Goal: Task Accomplishment & Management: Use online tool/utility

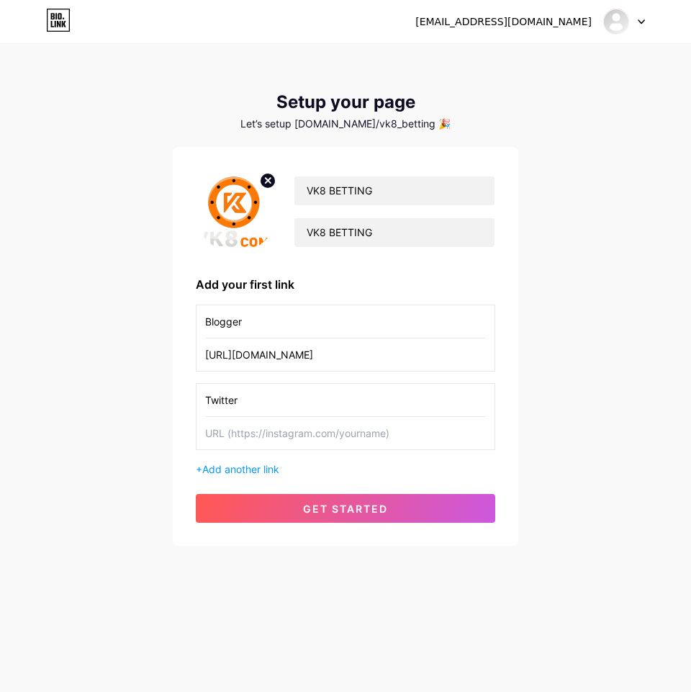
type input "Twitter"
click at [253, 441] on input "text" at bounding box center [345, 433] width 281 height 32
paste input "[URL][DOMAIN_NAME]"
type input "[URL][DOMAIN_NAME]"
click at [268, 469] on span "Add another link" at bounding box center [240, 469] width 77 height 12
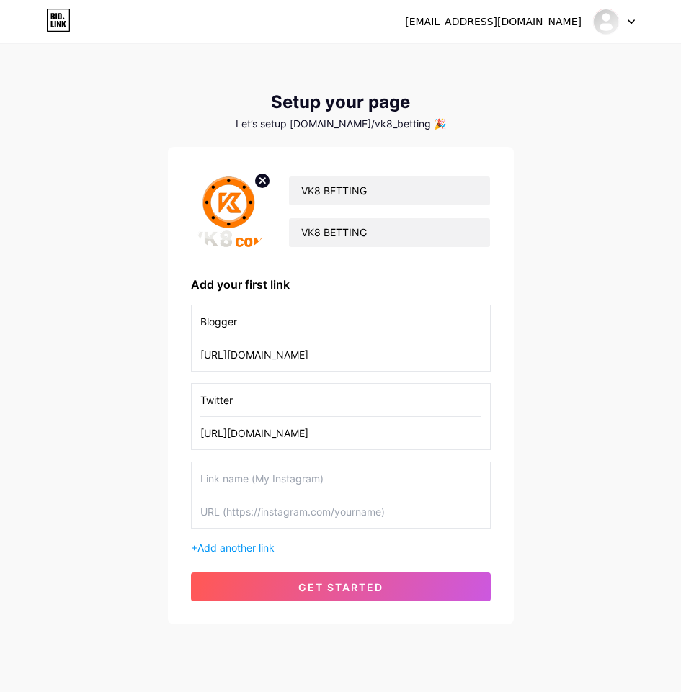
click at [246, 495] on div at bounding box center [340, 478] width 281 height 33
click at [259, 476] on input "text" at bounding box center [340, 478] width 281 height 32
paste input "Pinterest"
type input "Pinterest"
click at [310, 510] on input "text" at bounding box center [340, 511] width 281 height 32
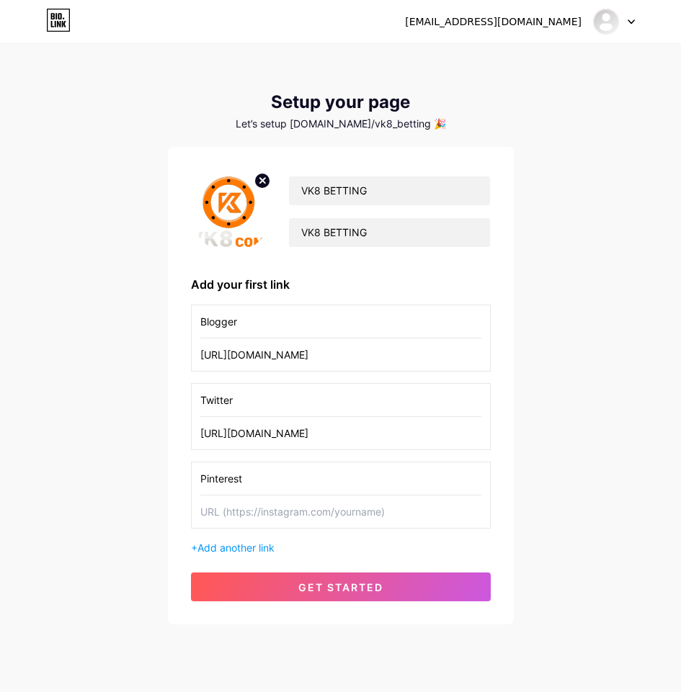
paste input "[URL][DOMAIN_NAME]"
type input "[URL][DOMAIN_NAME]"
click at [260, 544] on span "Add another link" at bounding box center [235, 548] width 77 height 12
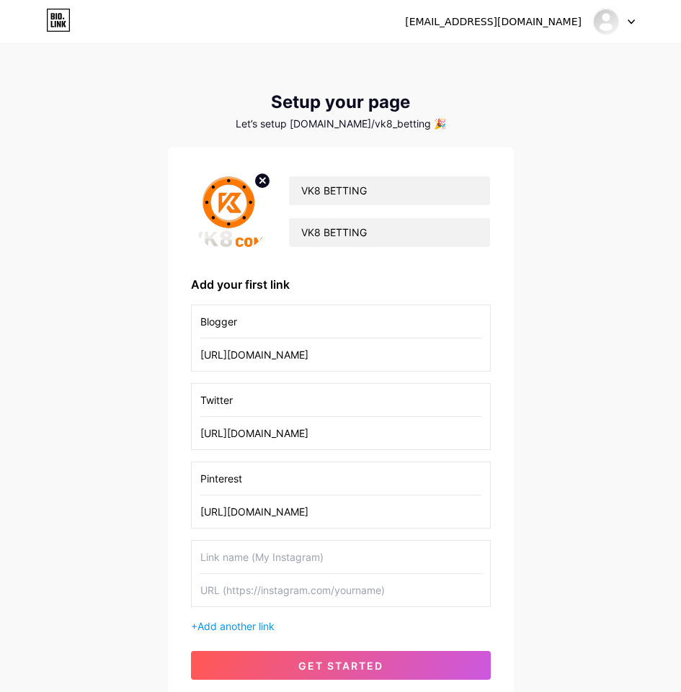
click at [232, 551] on input "text" at bounding box center [340, 557] width 281 height 32
paste input "Quora"
type input "Quora"
click at [251, 592] on input "text" at bounding box center [340, 590] width 281 height 32
paste input "[URL][DOMAIN_NAME]"
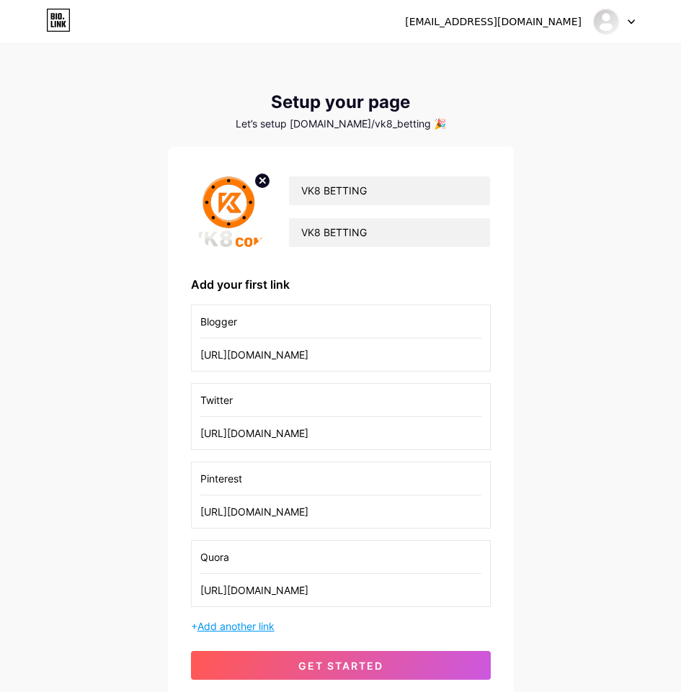
type input "[URL][DOMAIN_NAME]"
click at [246, 624] on span "Add another link" at bounding box center [235, 626] width 77 height 12
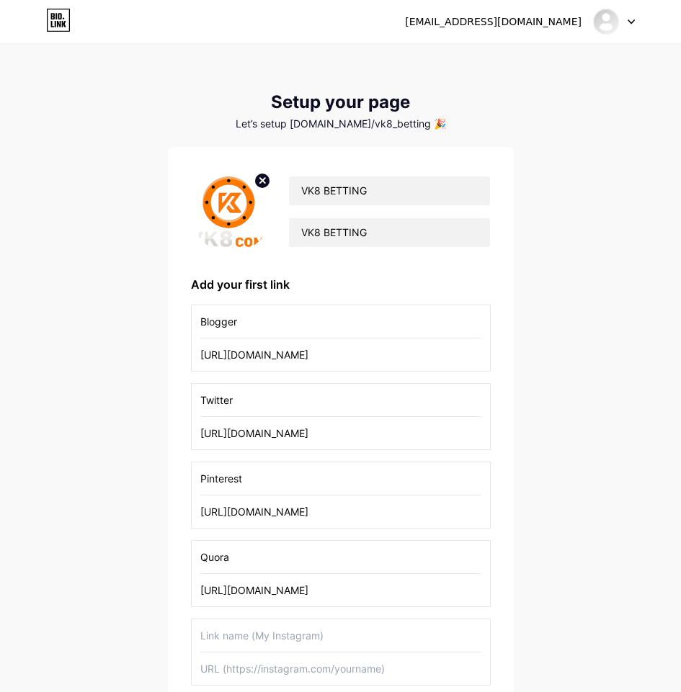
scroll to position [193, 0]
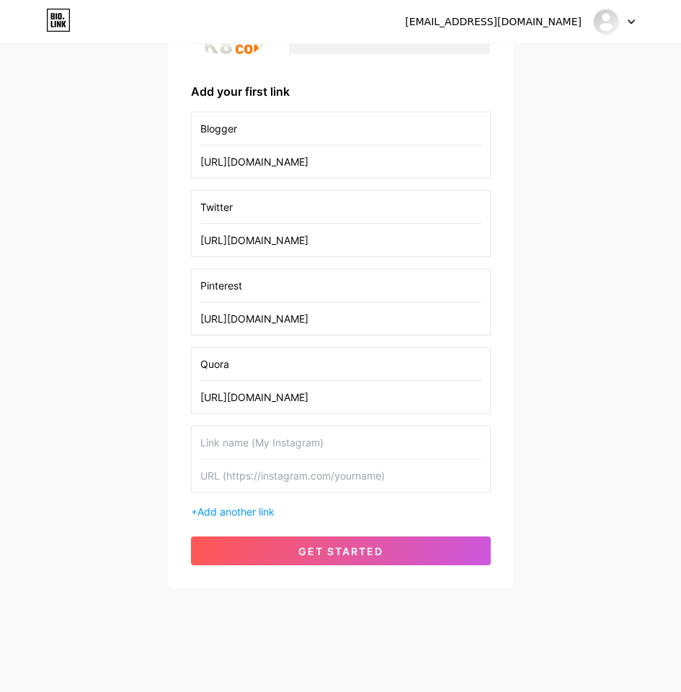
click at [242, 437] on input "text" at bounding box center [340, 442] width 281 height 32
paste input "Flipboard"
type input "Flipboard"
click at [403, 479] on input "text" at bounding box center [340, 475] width 281 height 32
paste input "[URL][DOMAIN_NAME]"
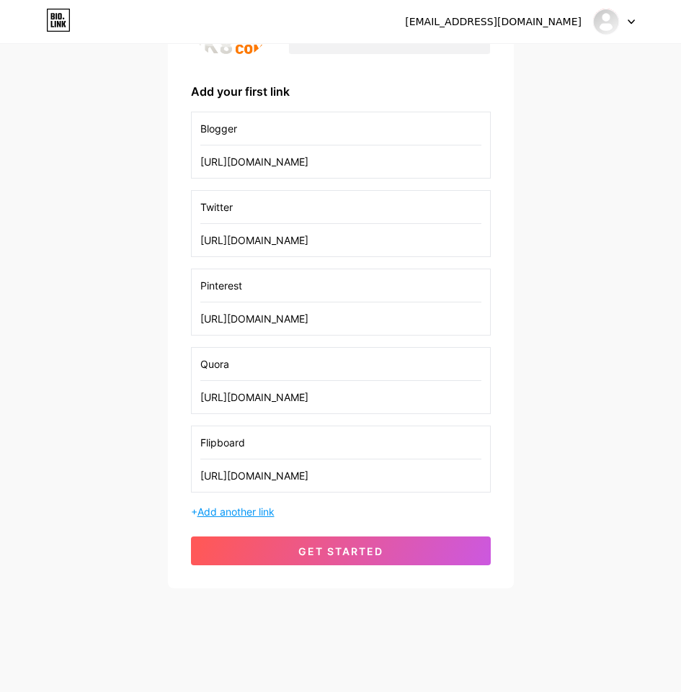
type input "[URL][DOMAIN_NAME]"
click at [251, 516] on span "Add another link" at bounding box center [235, 512] width 77 height 12
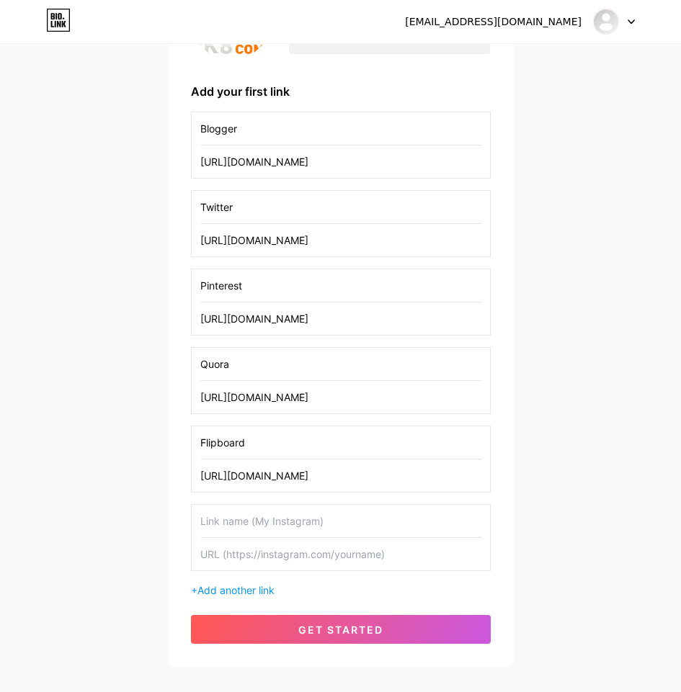
click at [357, 511] on input "text" at bounding box center [340, 521] width 281 height 32
paste input "Postman"
type input "Postman"
click at [274, 552] on input "text" at bounding box center [340, 554] width 281 height 32
paste input "[URL][DOMAIN_NAME]"
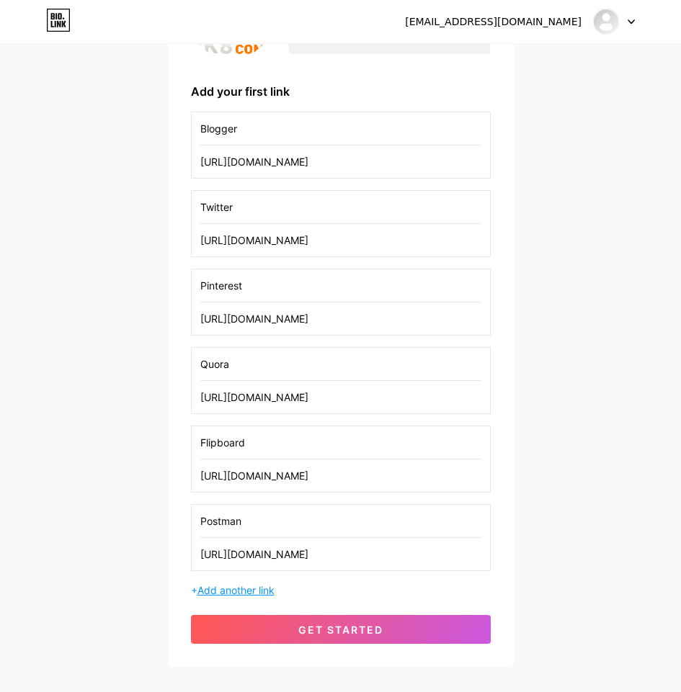
type input "[URL][DOMAIN_NAME]"
click at [249, 588] on span "Add another link" at bounding box center [235, 590] width 77 height 12
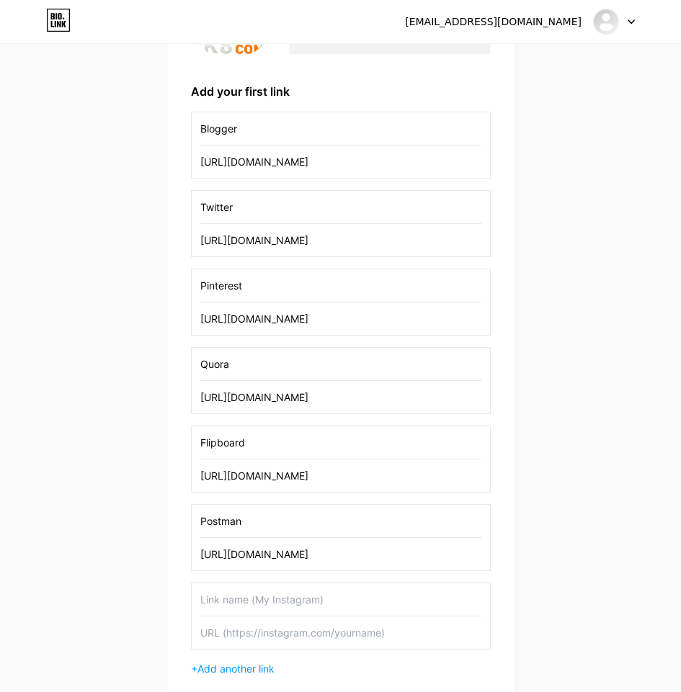
click at [252, 601] on input "text" at bounding box center [340, 599] width 281 height 32
paste input "Unityroom"
type input "Unityroom"
click at [324, 640] on input "text" at bounding box center [340, 632] width 281 height 32
paste input "[URL][DOMAIN_NAME]"
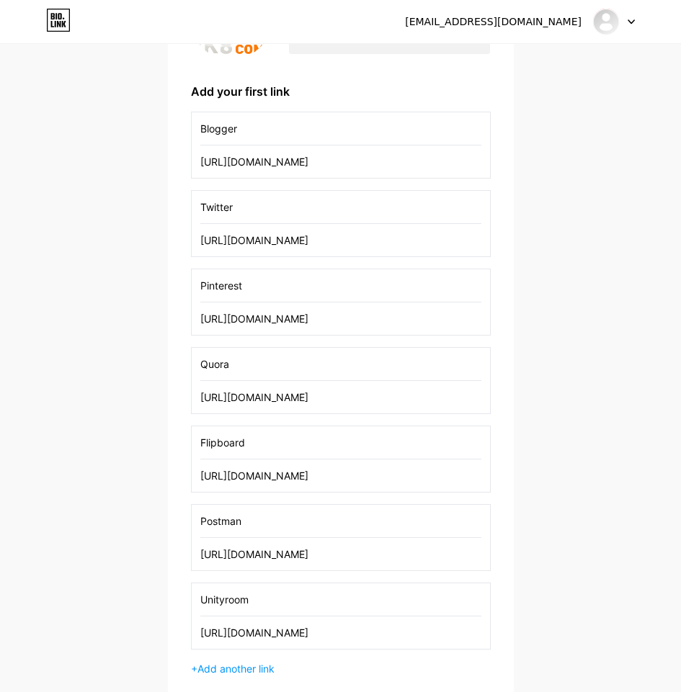
type input "[URL][DOMAIN_NAME]"
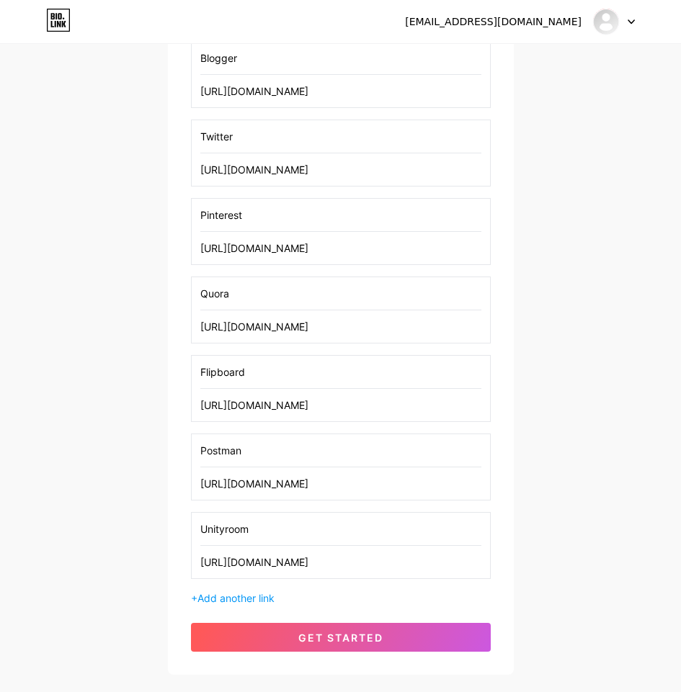
scroll to position [350, 0]
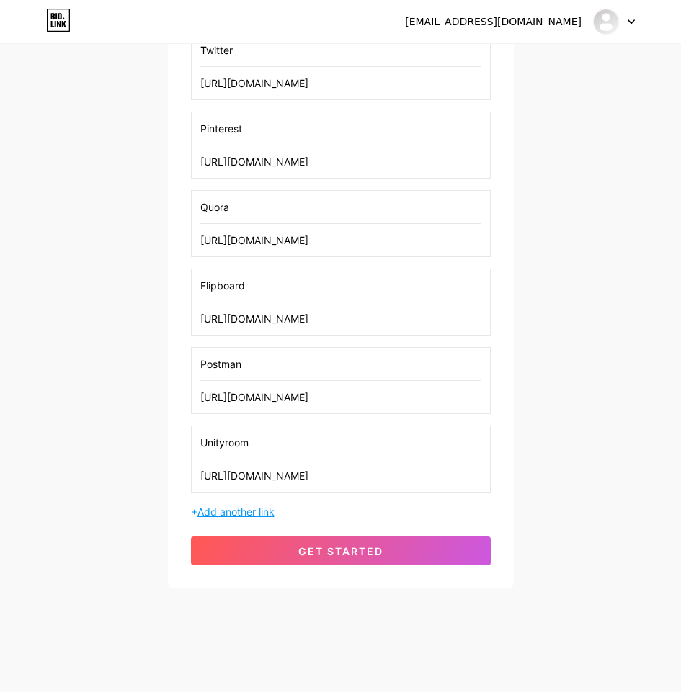
click at [241, 513] on span "Add another link" at bounding box center [235, 512] width 77 height 12
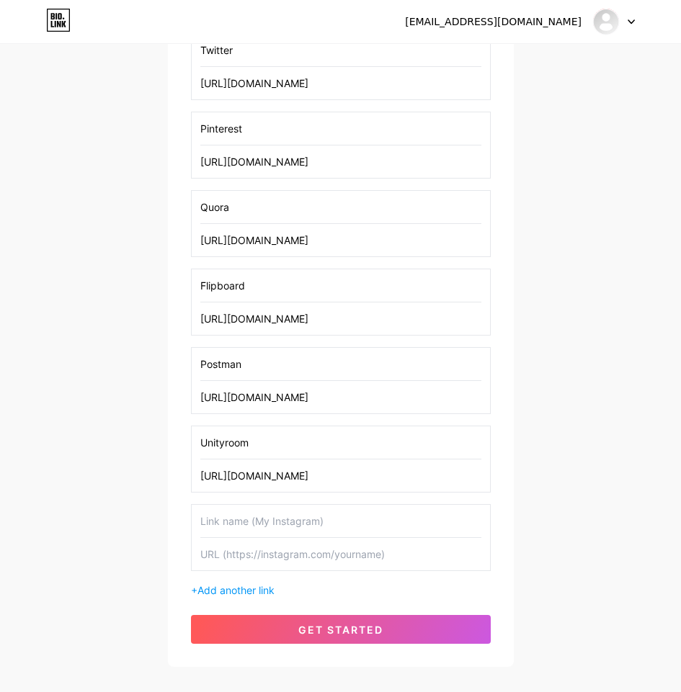
click at [266, 513] on input "text" at bounding box center [340, 521] width 281 height 32
paste input "Babelcube"
type input "Babelcube"
click at [305, 565] on input "text" at bounding box center [340, 554] width 281 height 32
paste input "[URL][DOMAIN_NAME]"
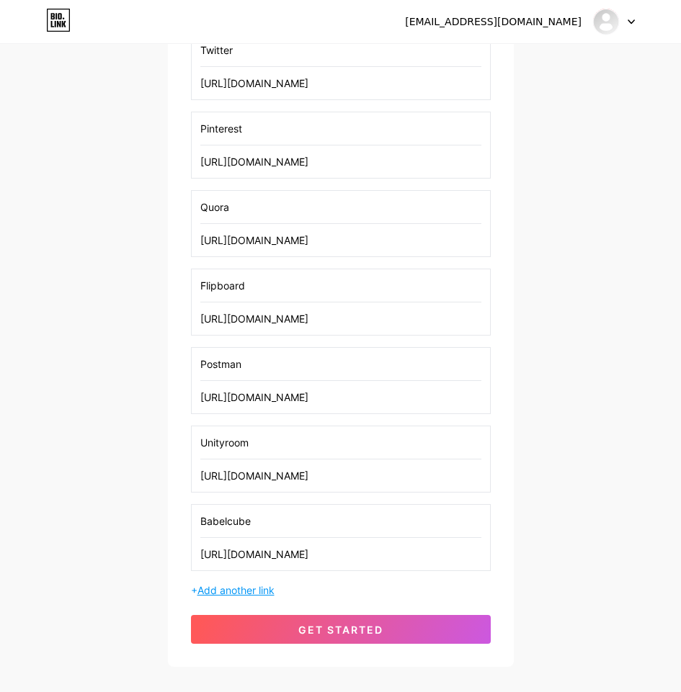
type input "[URL][DOMAIN_NAME]"
click at [255, 587] on span "Add another link" at bounding box center [235, 590] width 77 height 12
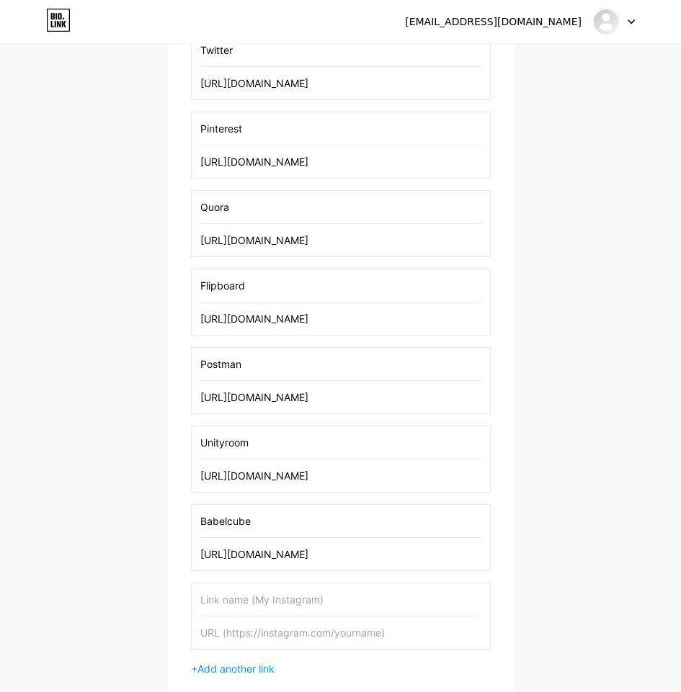
click at [257, 600] on input "text" at bounding box center [340, 599] width 281 height 32
paste input "Twitch"
type input "Twitch"
click at [248, 637] on input "text" at bounding box center [340, 632] width 281 height 32
paste input "[URL][DOMAIN_NAME]"
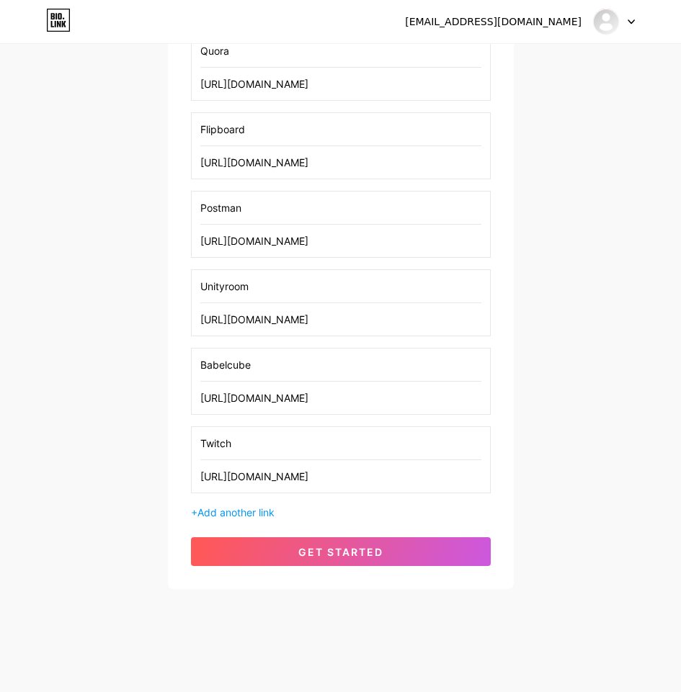
scroll to position [507, 0]
type input "[URL][DOMAIN_NAME]"
click at [233, 514] on span "Add another link" at bounding box center [235, 512] width 77 height 12
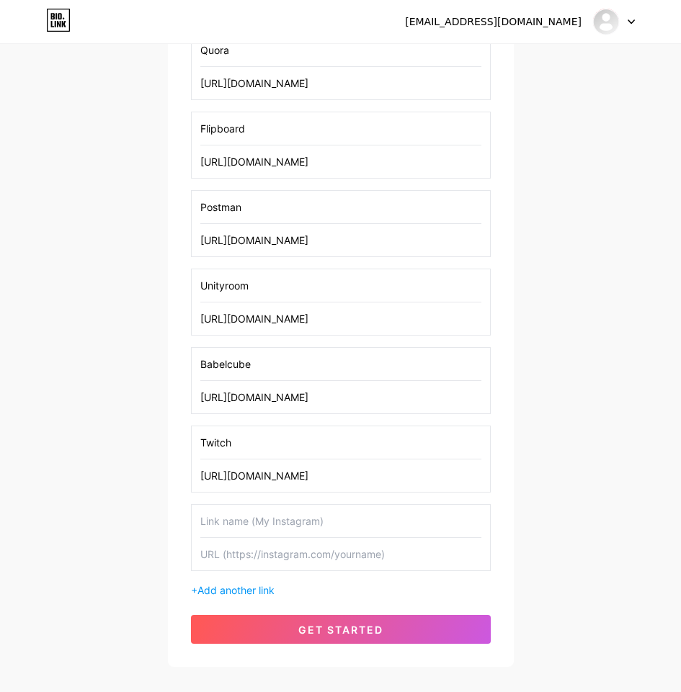
click at [341, 524] on input "text" at bounding box center [340, 521] width 281 height 32
paste input "Google Sites"
type input "Google Sites"
click at [316, 568] on input "text" at bounding box center [340, 554] width 281 height 32
paste input "[URL][DOMAIN_NAME]"
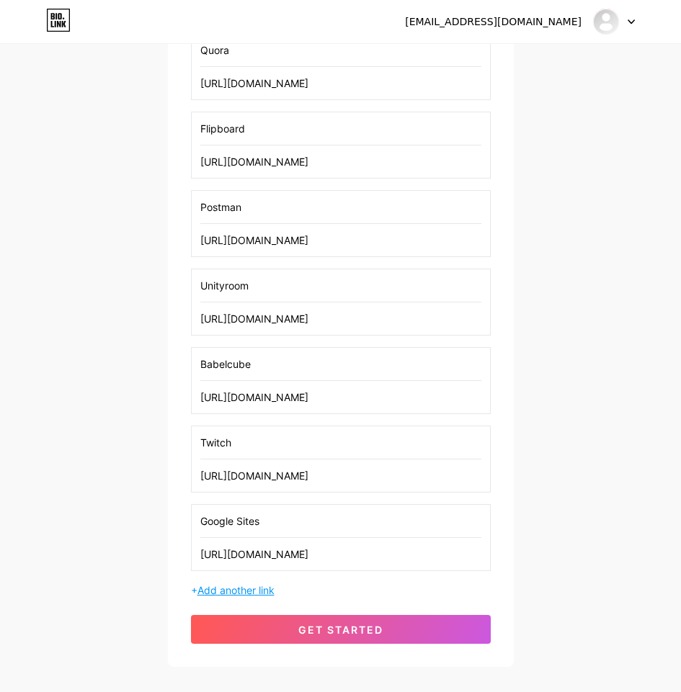
type input "[URL][DOMAIN_NAME]"
click at [232, 588] on span "Add another link" at bounding box center [235, 590] width 77 height 12
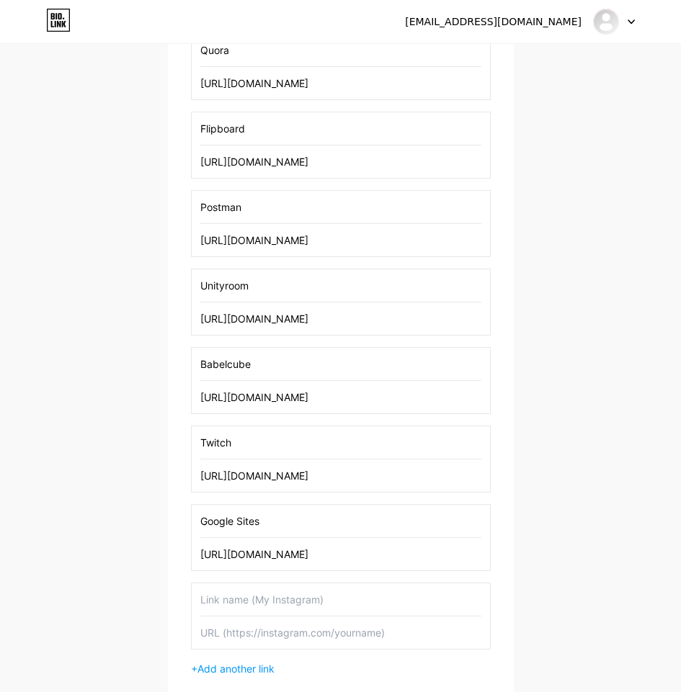
click at [278, 592] on input "text" at bounding box center [340, 599] width 281 height 32
paste input "Reddit"
type input "Reddit"
click at [260, 629] on input "text" at bounding box center [340, 632] width 281 height 32
paste input "[URL][DOMAIN_NAME]"
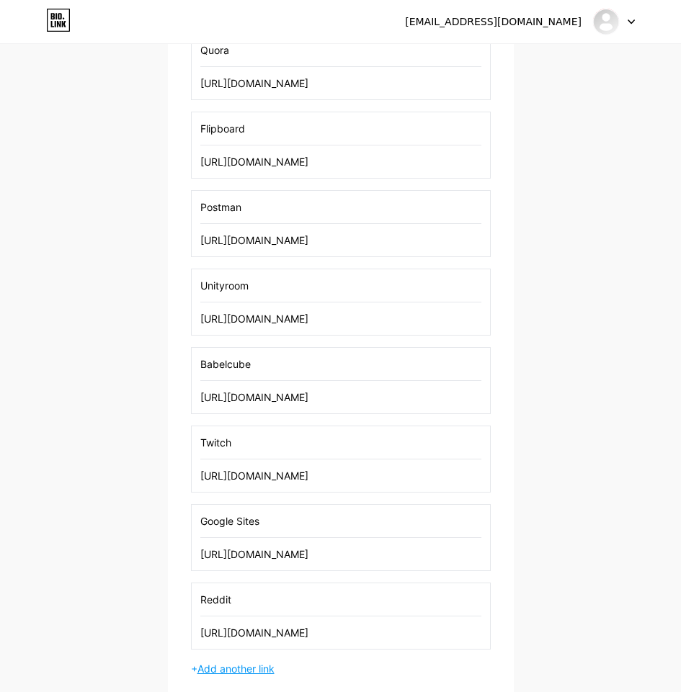
type input "[URL][DOMAIN_NAME]"
click at [248, 671] on span "Add another link" at bounding box center [235, 669] width 77 height 12
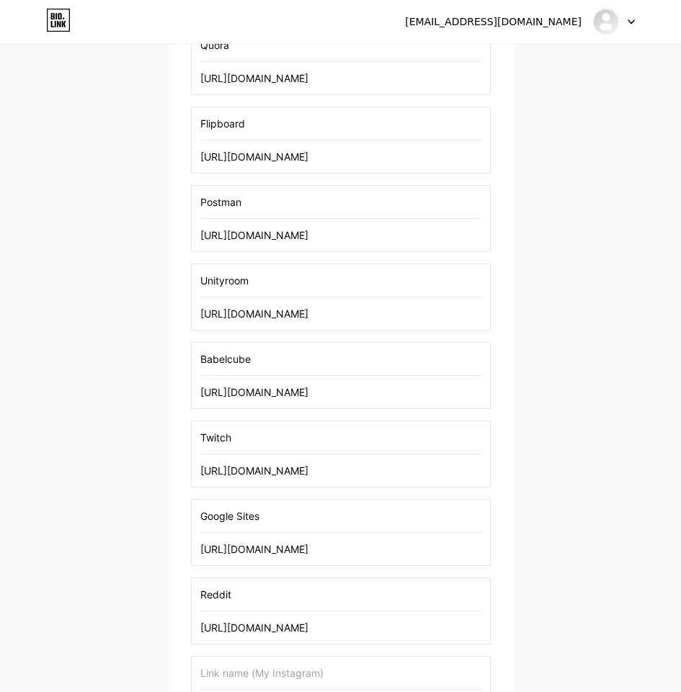
scroll to position [743, 0]
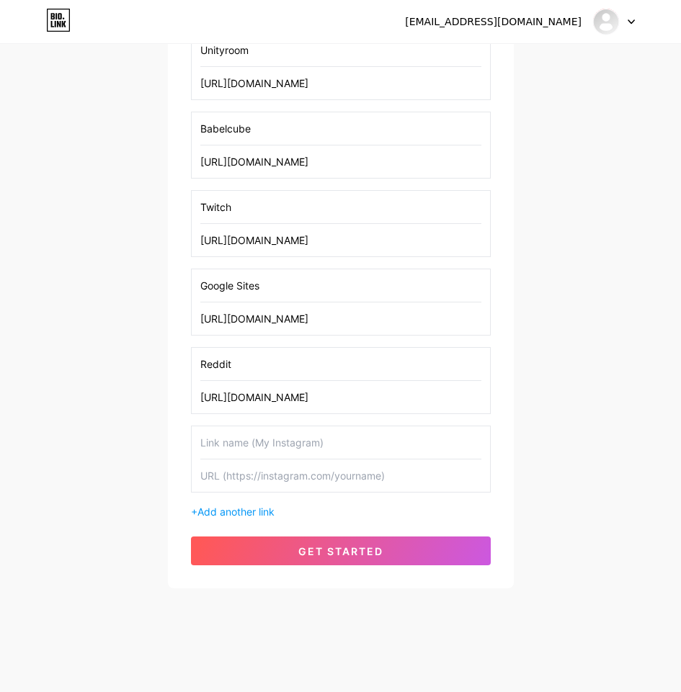
click at [280, 448] on input "text" at bounding box center [340, 442] width 281 height 32
paste input "Wakelet"
type input "Wakelet"
click at [357, 474] on input "text" at bounding box center [340, 475] width 281 height 32
paste input "[URL][DOMAIN_NAME]"
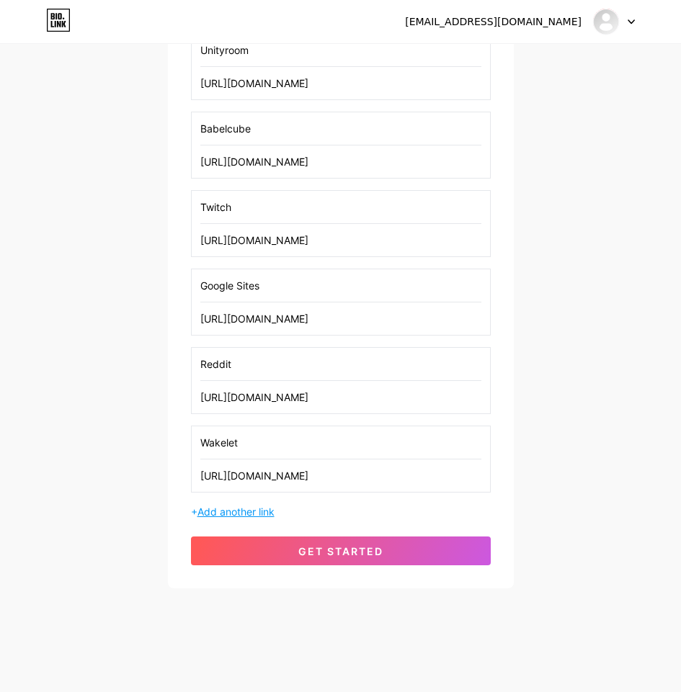
type input "[URL][DOMAIN_NAME]"
click at [223, 511] on span "Add another link" at bounding box center [235, 512] width 77 height 12
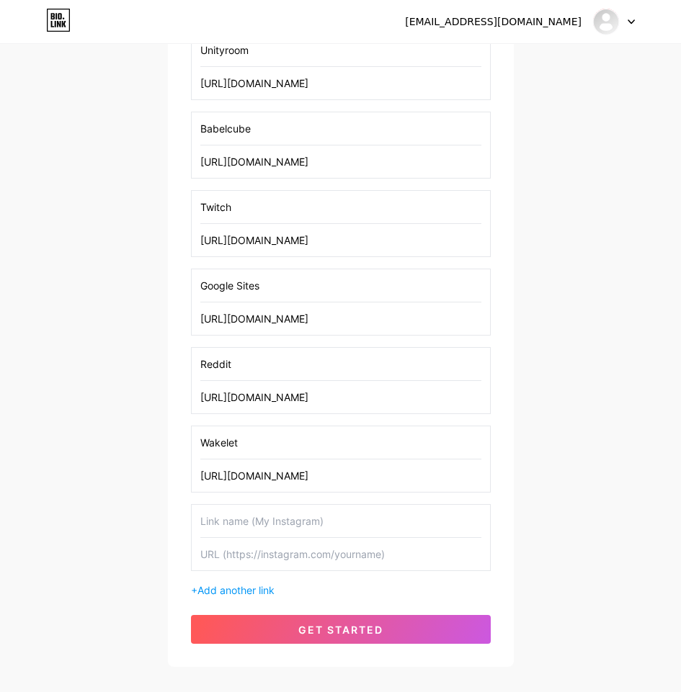
click at [270, 511] on input "text" at bounding box center [340, 521] width 281 height 32
paste input "Issuu"
type input "Issuu"
click at [358, 562] on input "text" at bounding box center [340, 554] width 281 height 32
paste input "[URL][DOMAIN_NAME]"
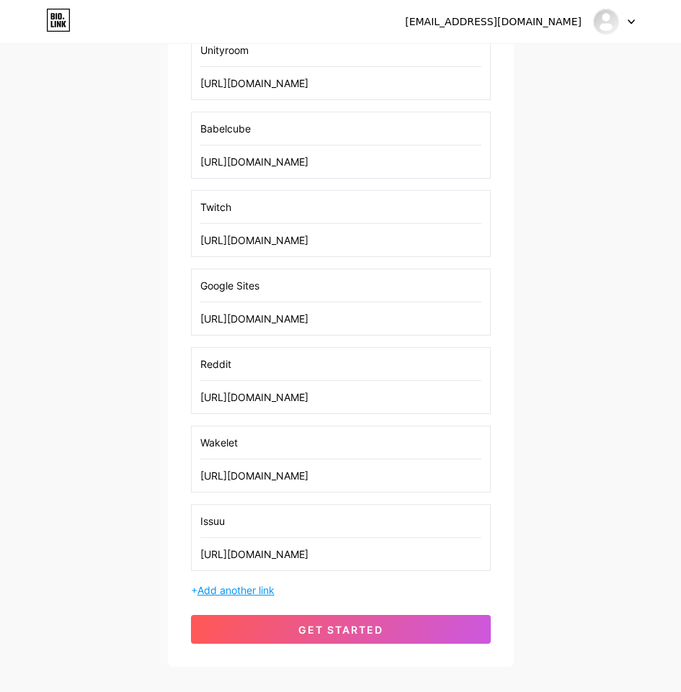
type input "[URL][DOMAIN_NAME]"
click at [247, 589] on span "Add another link" at bounding box center [235, 590] width 77 height 12
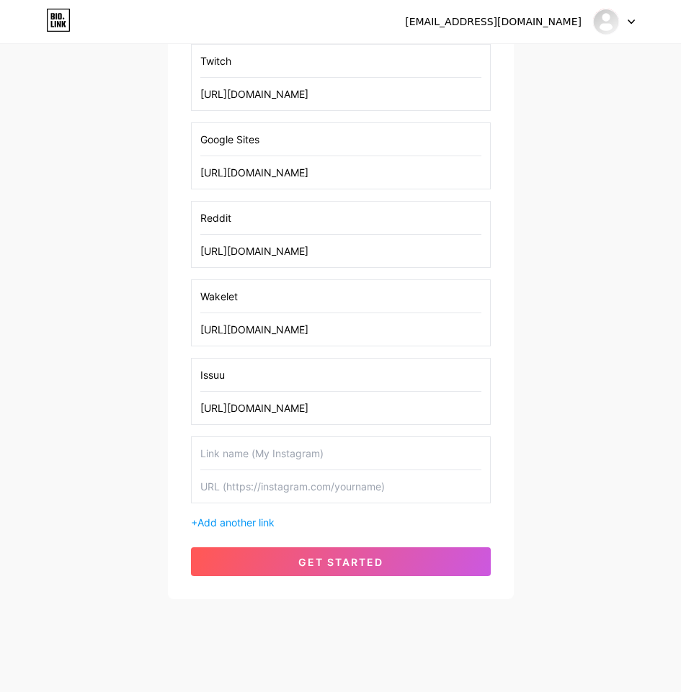
scroll to position [900, 0]
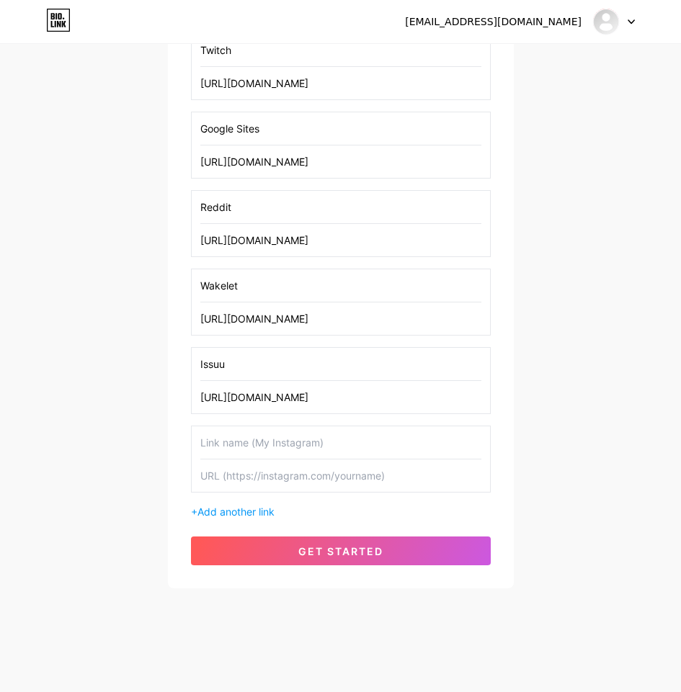
drag, startPoint x: 316, startPoint y: 447, endPoint x: 300, endPoint y: 447, distance: 16.6
click at [316, 447] on input "text" at bounding box center [340, 442] width 281 height 32
paste input "Postman"
type input "Postman"
click at [323, 478] on input "text" at bounding box center [340, 475] width 281 height 32
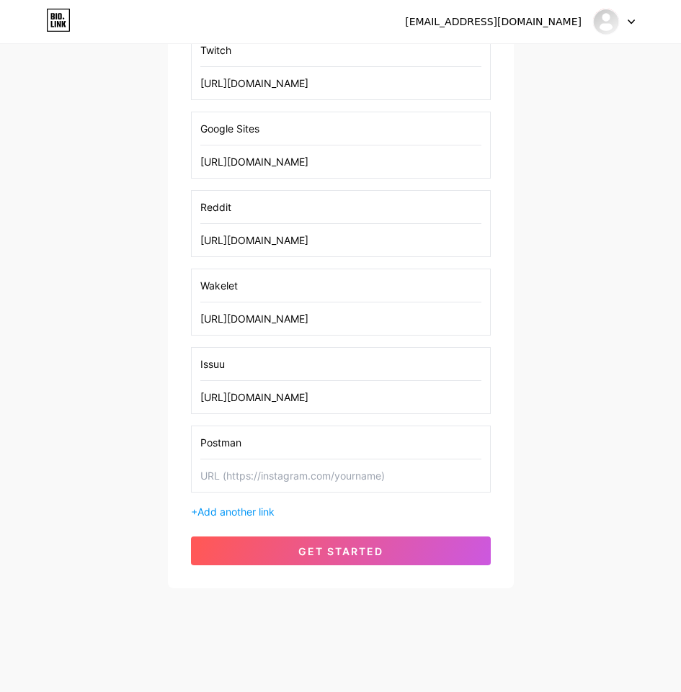
paste input "[URL][DOMAIN_NAME]"
type input "[URL][DOMAIN_NAME]"
click at [260, 506] on span "Add another link" at bounding box center [235, 512] width 77 height 12
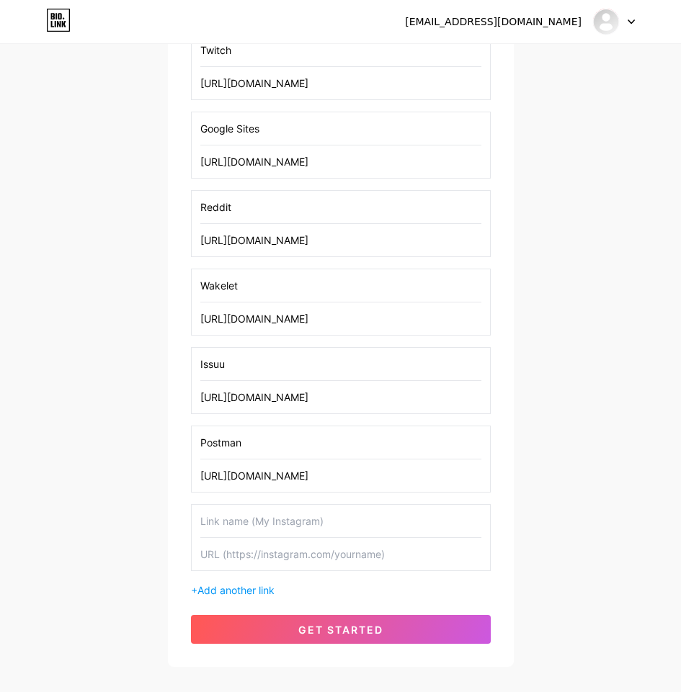
click at [251, 517] on input "text" at bounding box center [340, 521] width 281 height 32
paste input "[DOMAIN_NAME]"
type input "[DOMAIN_NAME]"
click at [282, 550] on input "text" at bounding box center [340, 554] width 281 height 32
paste input "[URL][DOMAIN_NAME]"
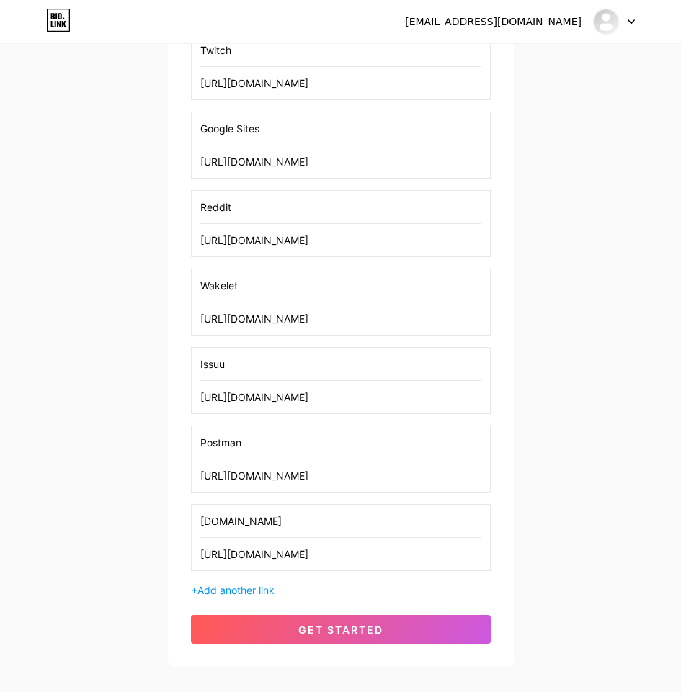
type input "[URL][DOMAIN_NAME]"
click at [243, 583] on div "+ Add another link" at bounding box center [341, 590] width 300 height 15
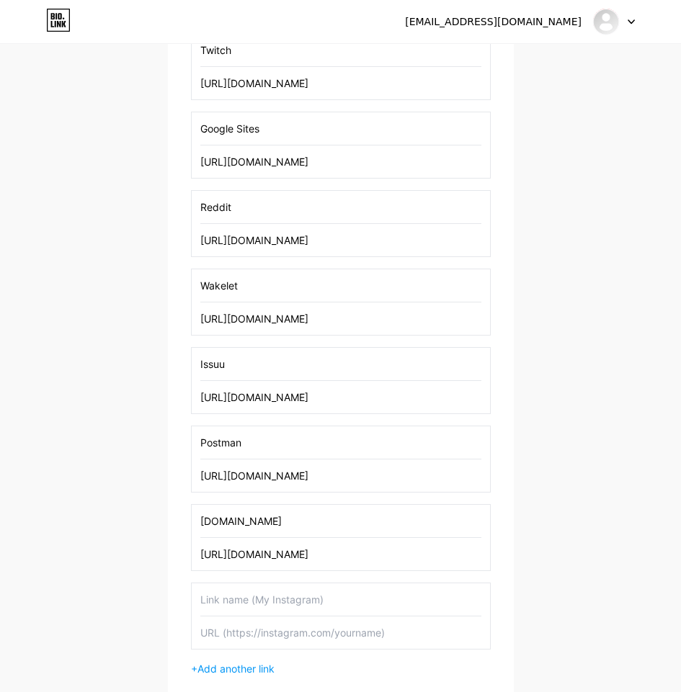
click at [256, 591] on input "text" at bounding box center [340, 599] width 281 height 32
paste input "Vevioz"
type input "Vevioz"
click at [309, 643] on input "text" at bounding box center [340, 632] width 281 height 32
paste input "[URL][DOMAIN_NAME]"
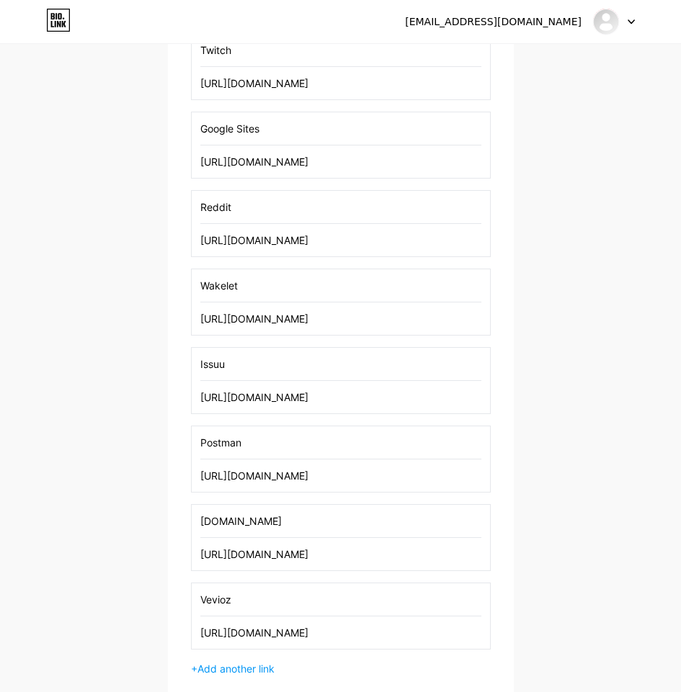
type input "[URL][DOMAIN_NAME]"
click at [245, 662] on div "+ Add another link" at bounding box center [341, 668] width 300 height 15
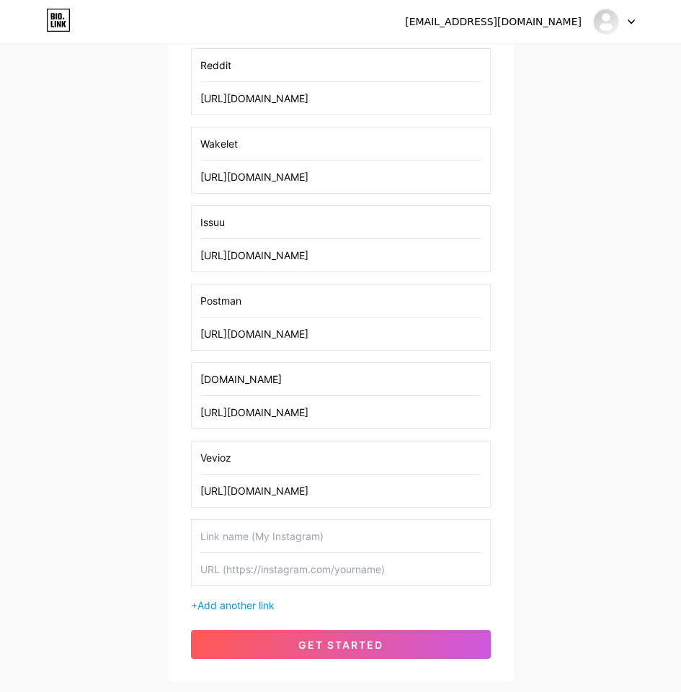
scroll to position [1044, 0]
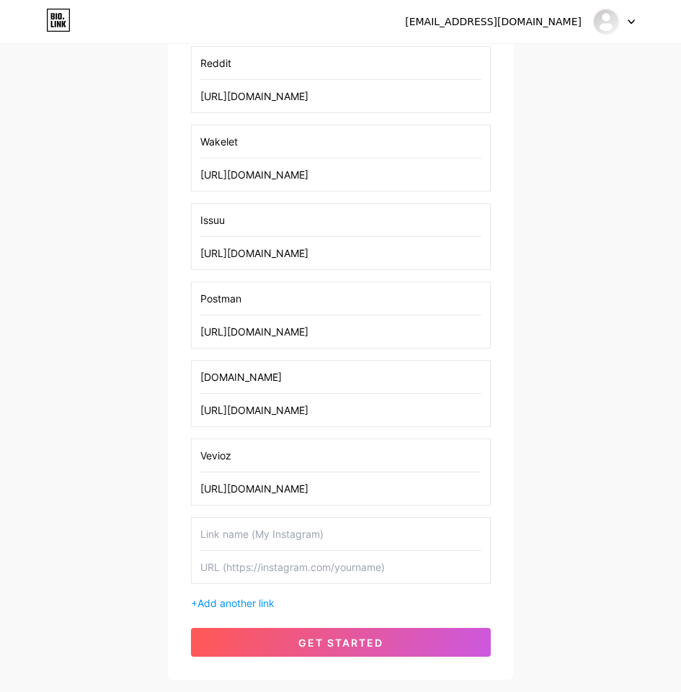
click at [234, 526] on input "text" at bounding box center [340, 534] width 281 height 32
paste input "Bitbucket"
type input "Bitbucket"
click at [341, 573] on input "text" at bounding box center [340, 567] width 281 height 32
paste input "[URL][DOMAIN_NAME]"
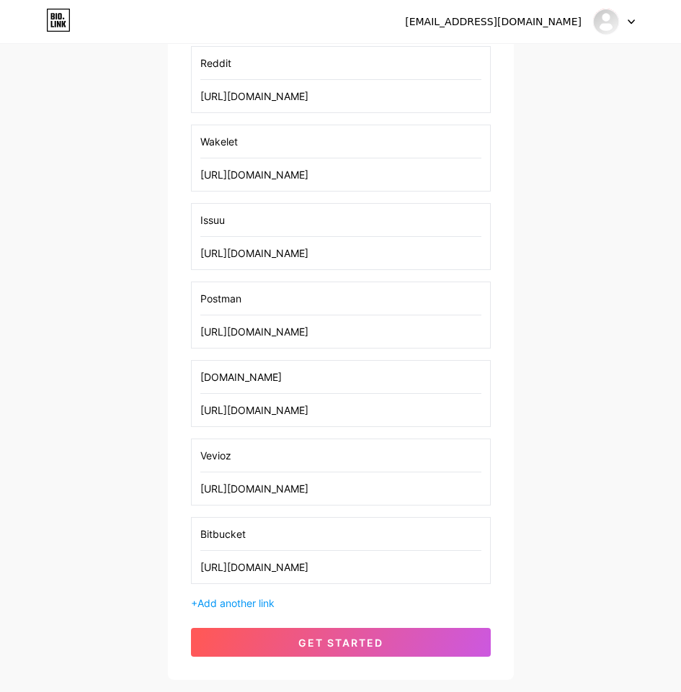
type input "[URL][DOMAIN_NAME]"
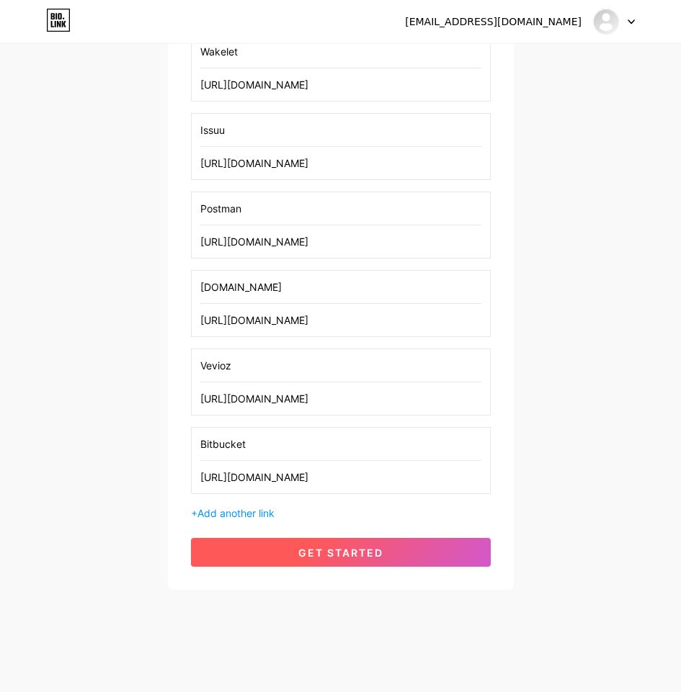
scroll to position [1135, 0]
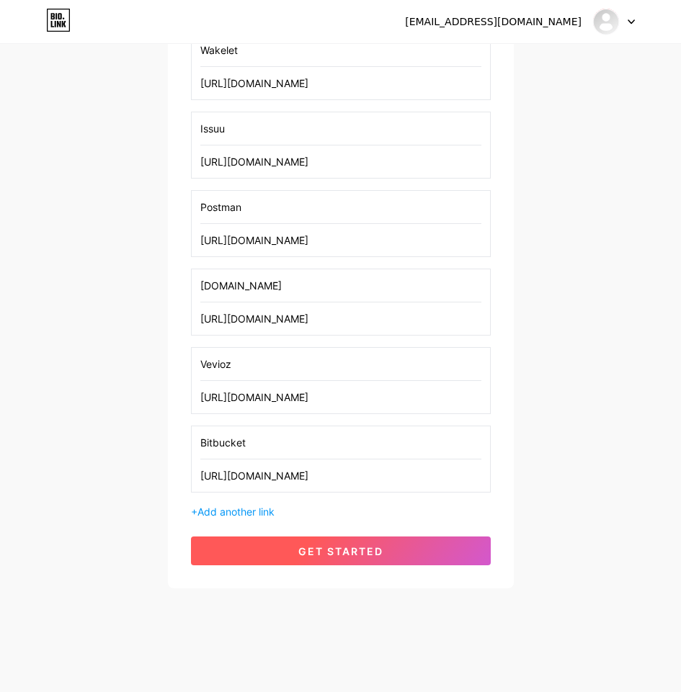
click at [413, 552] on button "get started" at bounding box center [341, 551] width 300 height 29
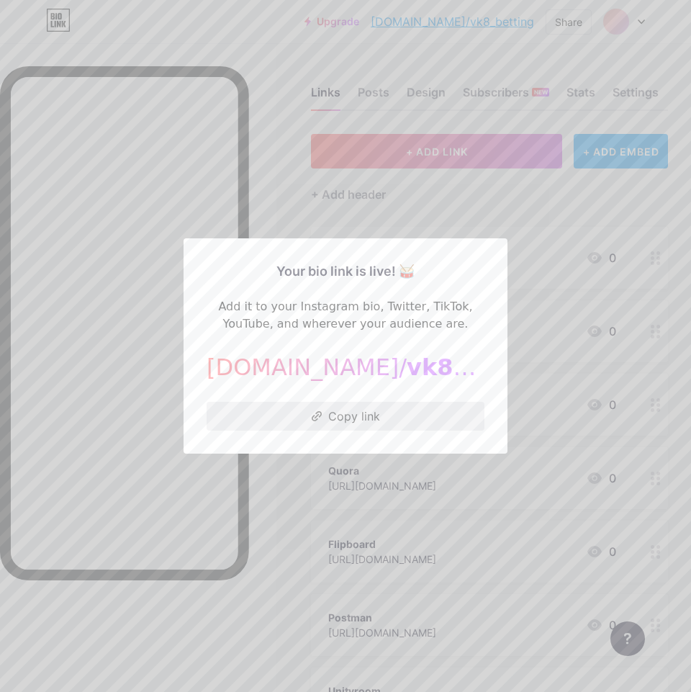
click at [391, 405] on button "Copy link" at bounding box center [346, 416] width 278 height 29
